Goal: Transaction & Acquisition: Subscribe to service/newsletter

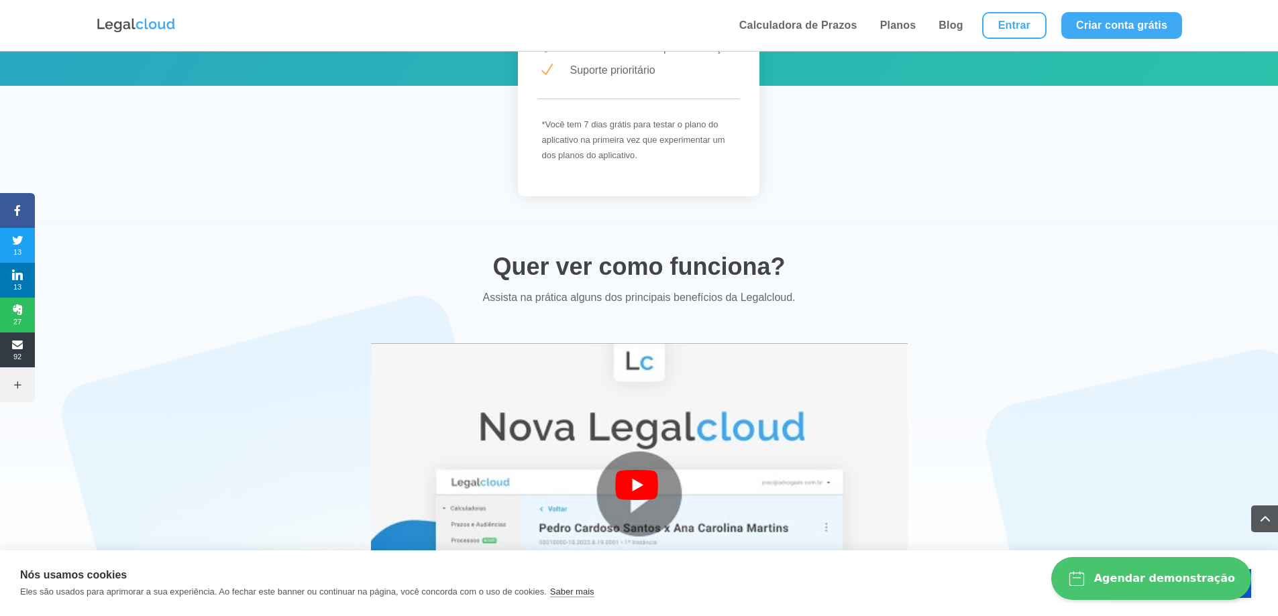
scroll to position [2415, 0]
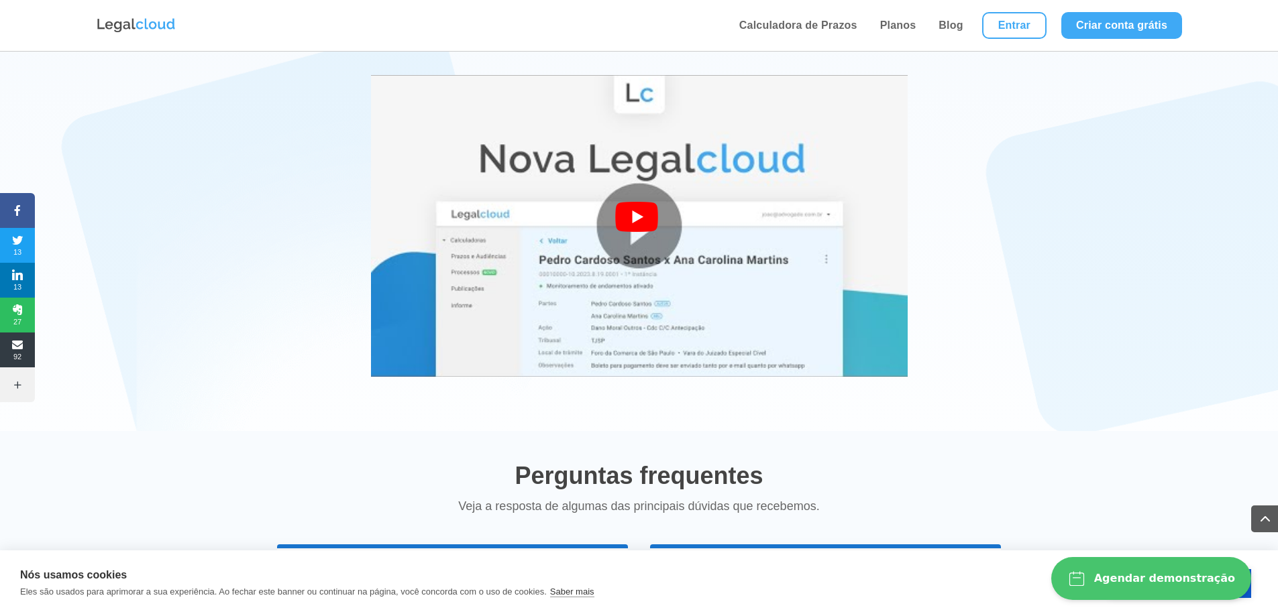
click at [622, 213] on div at bounding box center [639, 226] width 48 height 48
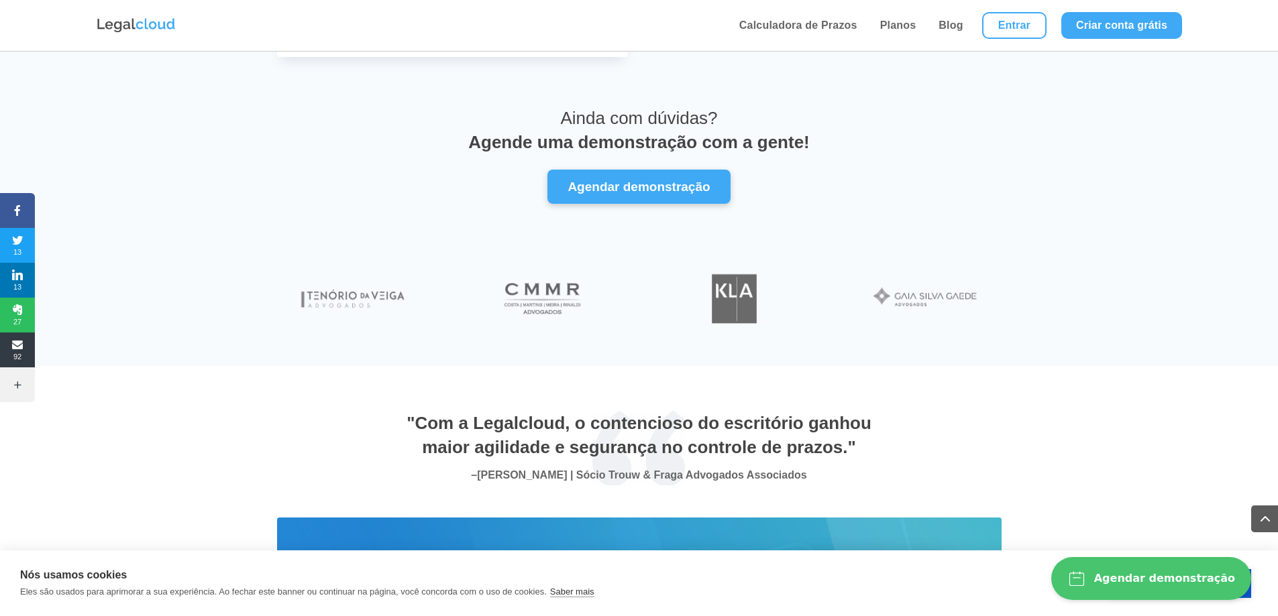
scroll to position [4607, 0]
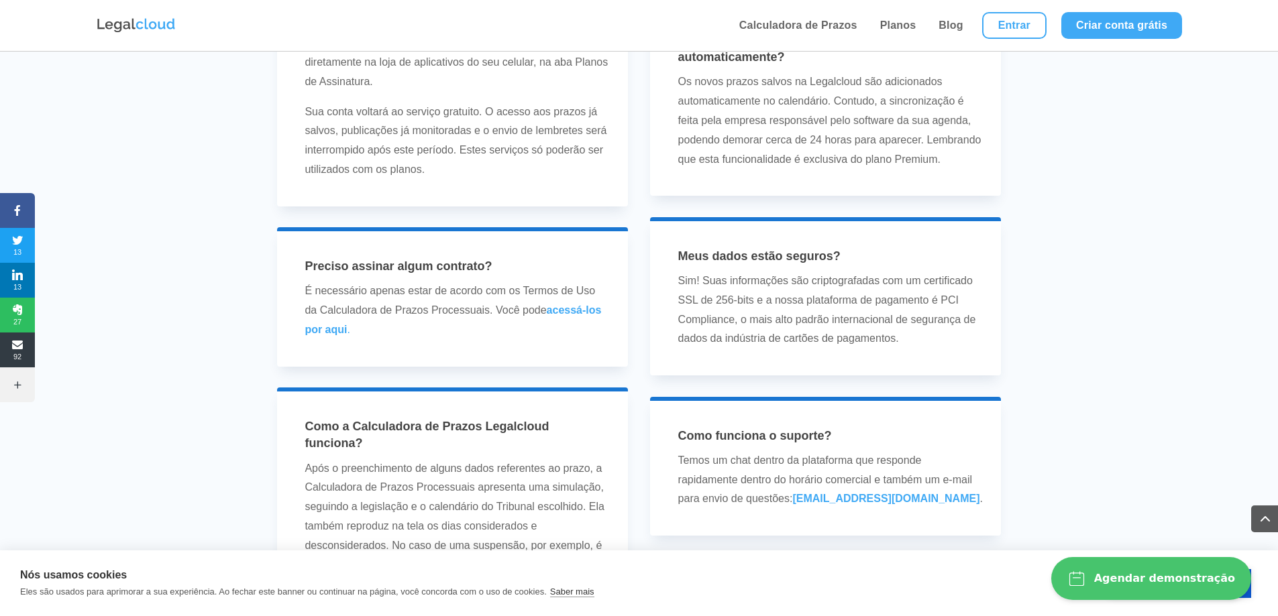
click at [1261, 522] on span at bounding box center [1264, 519] width 27 height 27
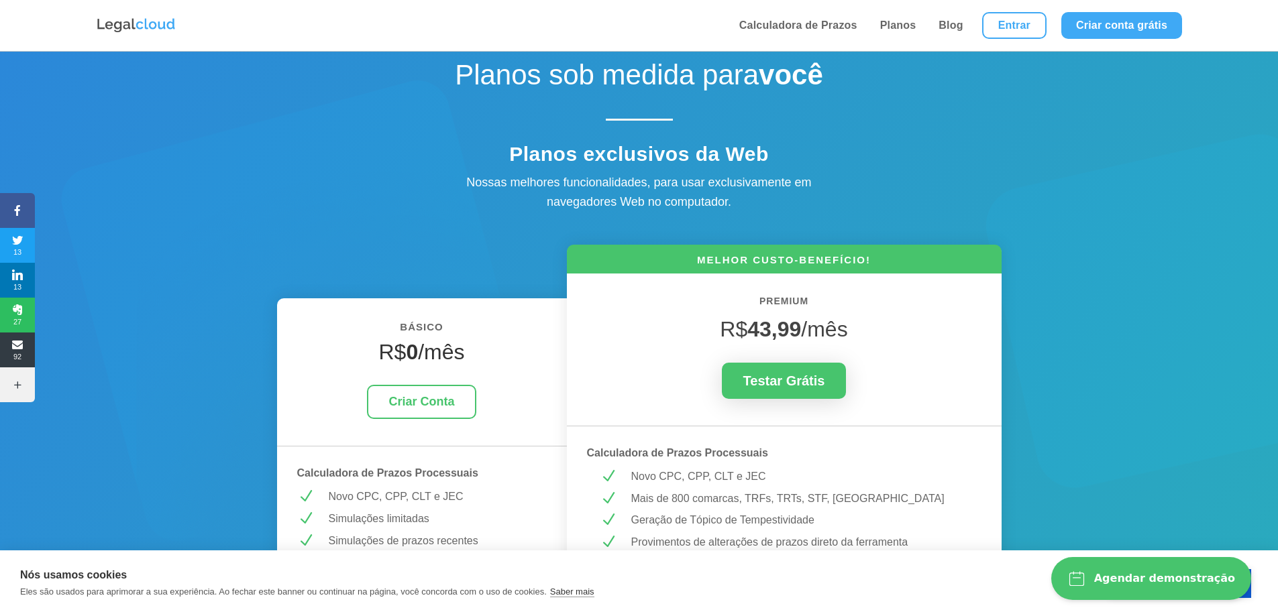
scroll to position [0, 0]
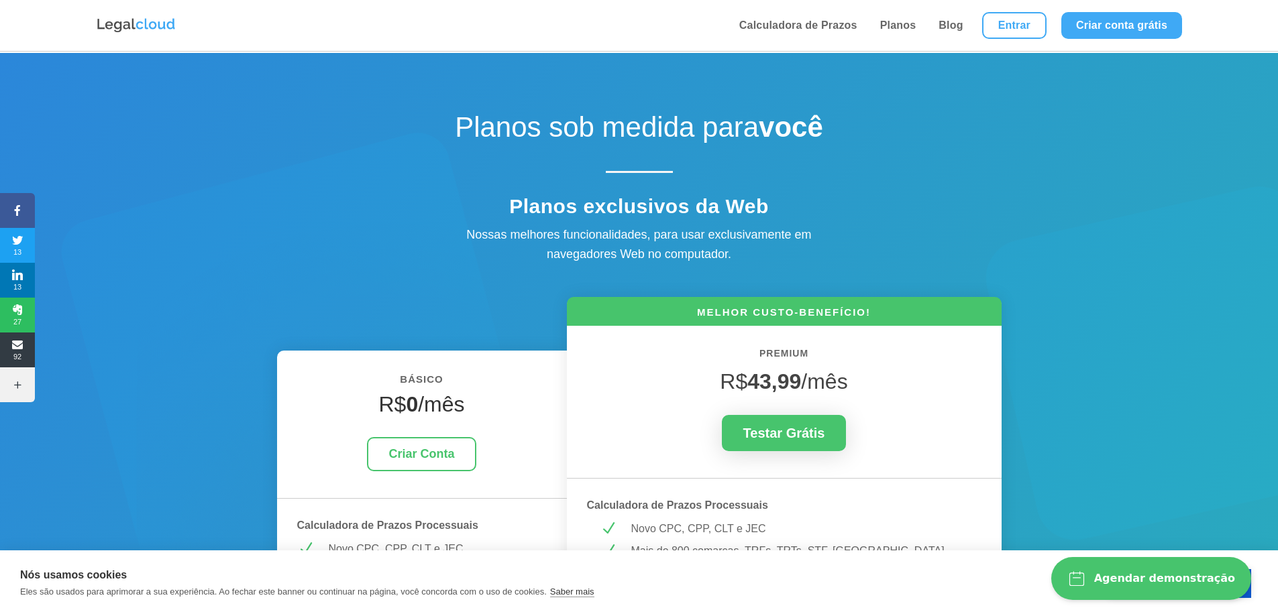
click at [127, 23] on img at bounding box center [136, 25] width 80 height 17
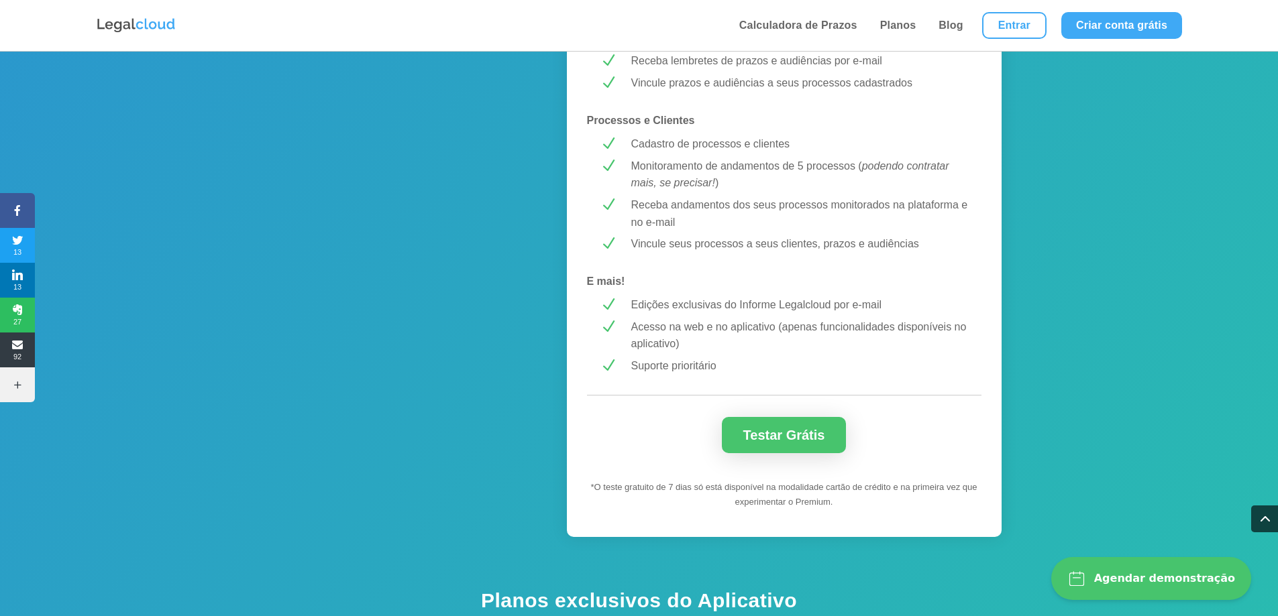
scroll to position [1342, 0]
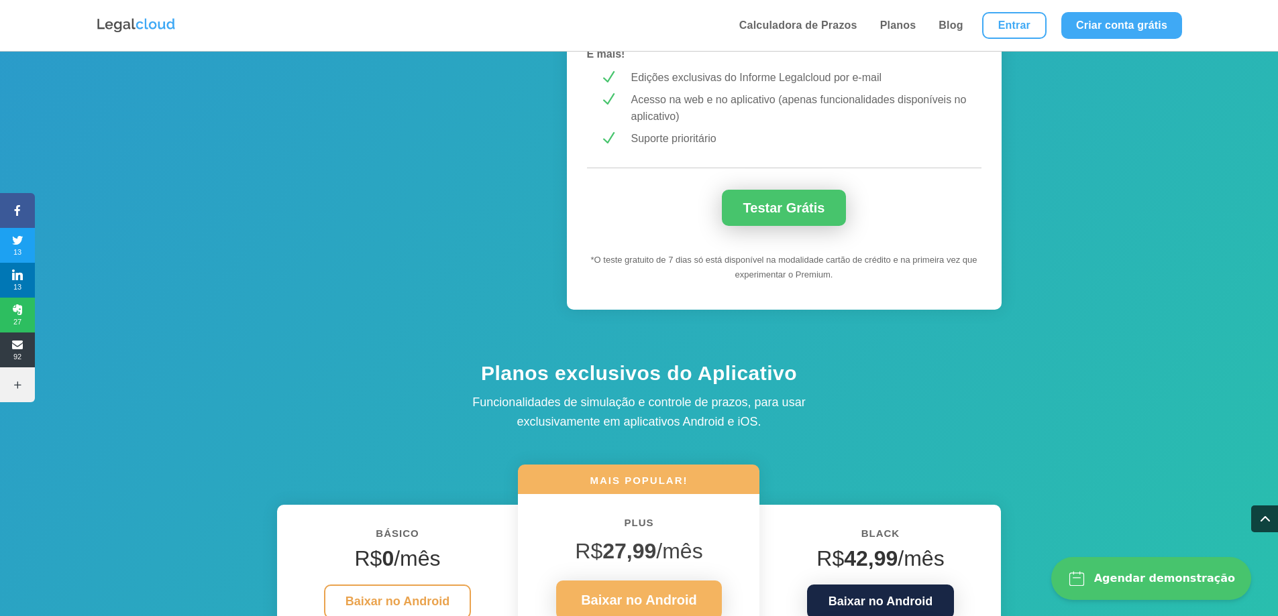
click at [792, 203] on link "Testar Grátis" at bounding box center [784, 208] width 125 height 36
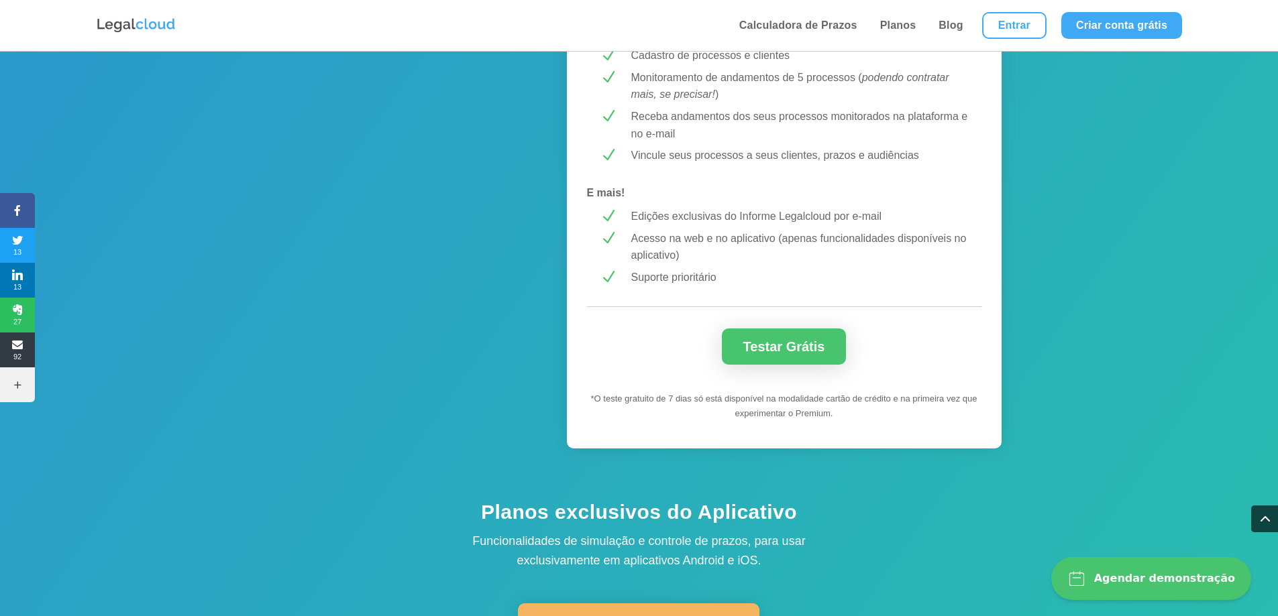
scroll to position [1006, 0]
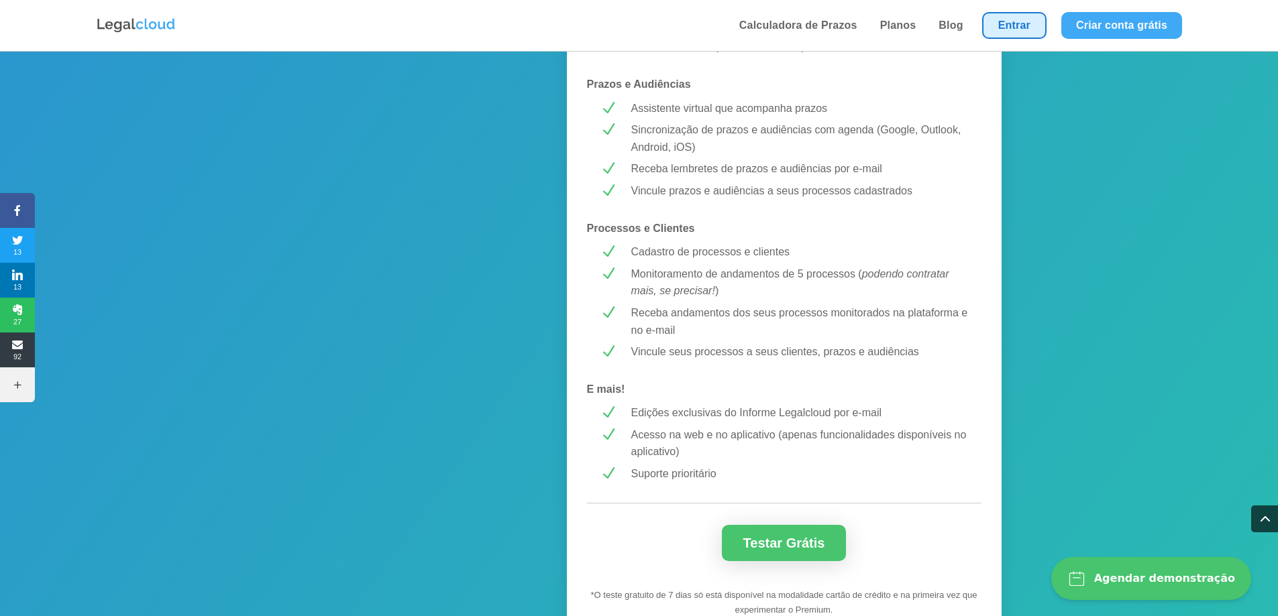
click at [1030, 27] on link "Entrar" at bounding box center [1014, 25] width 64 height 27
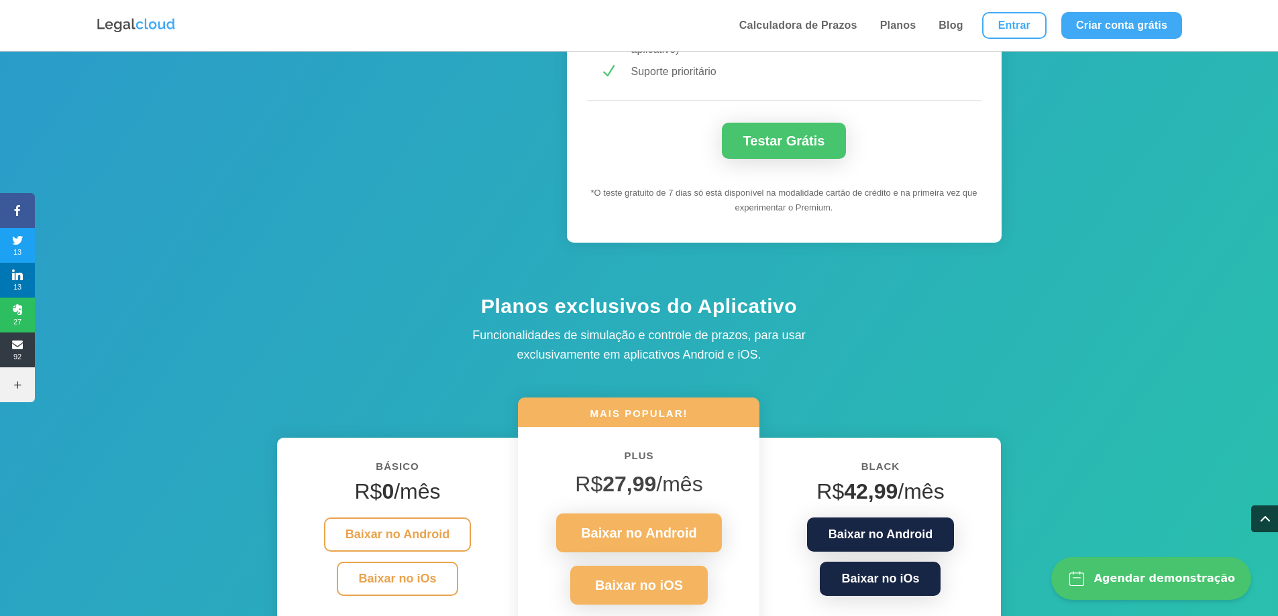
scroll to position [1140, 0]
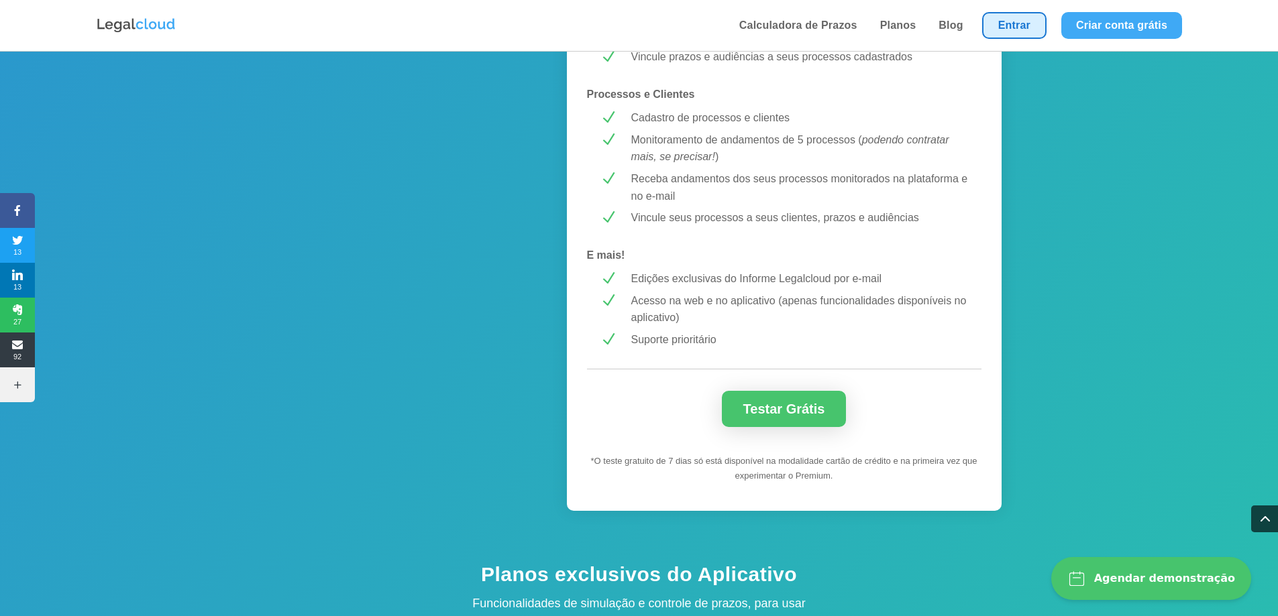
click at [1014, 29] on link "Entrar" at bounding box center [1014, 25] width 64 height 27
